Goal: Browse casually

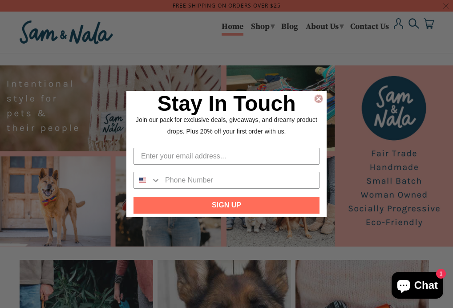
click at [318, 96] on circle "Close dialog" at bounding box center [318, 99] width 8 height 8
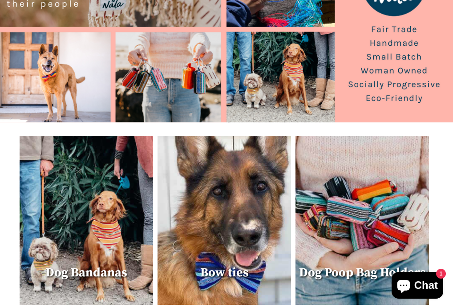
scroll to position [125, 0]
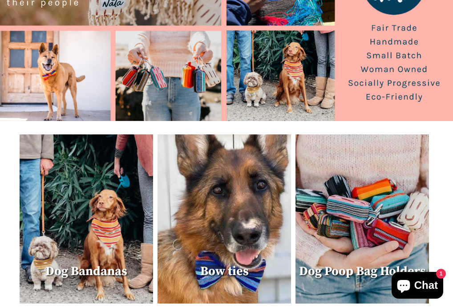
click at [85, 248] on img at bounding box center [86, 218] width 133 height 169
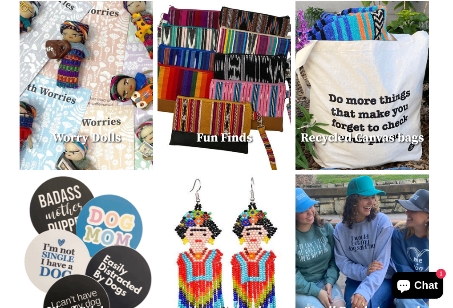
scroll to position [432, 0]
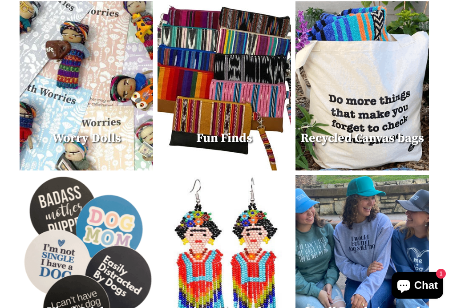
click at [94, 110] on img at bounding box center [86, 85] width 133 height 169
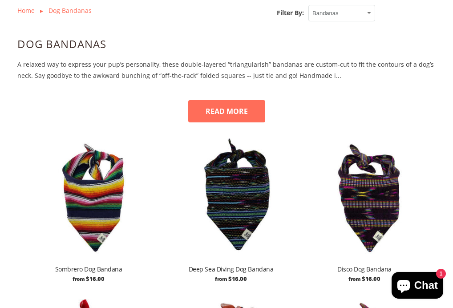
scroll to position [324, 0]
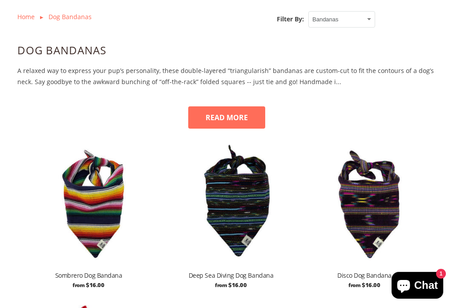
click at [238, 118] on button "READ MORE" at bounding box center [226, 117] width 77 height 22
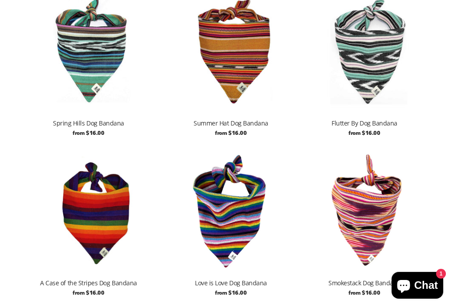
scroll to position [1559, 0]
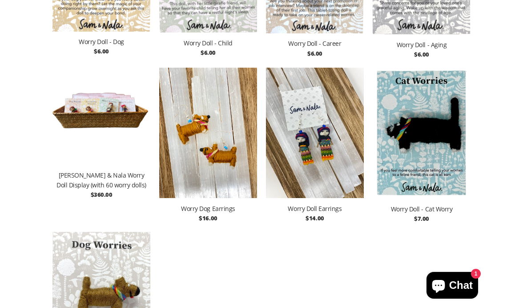
scroll to position [1093, 0]
